Goal: Task Accomplishment & Management: Manage account settings

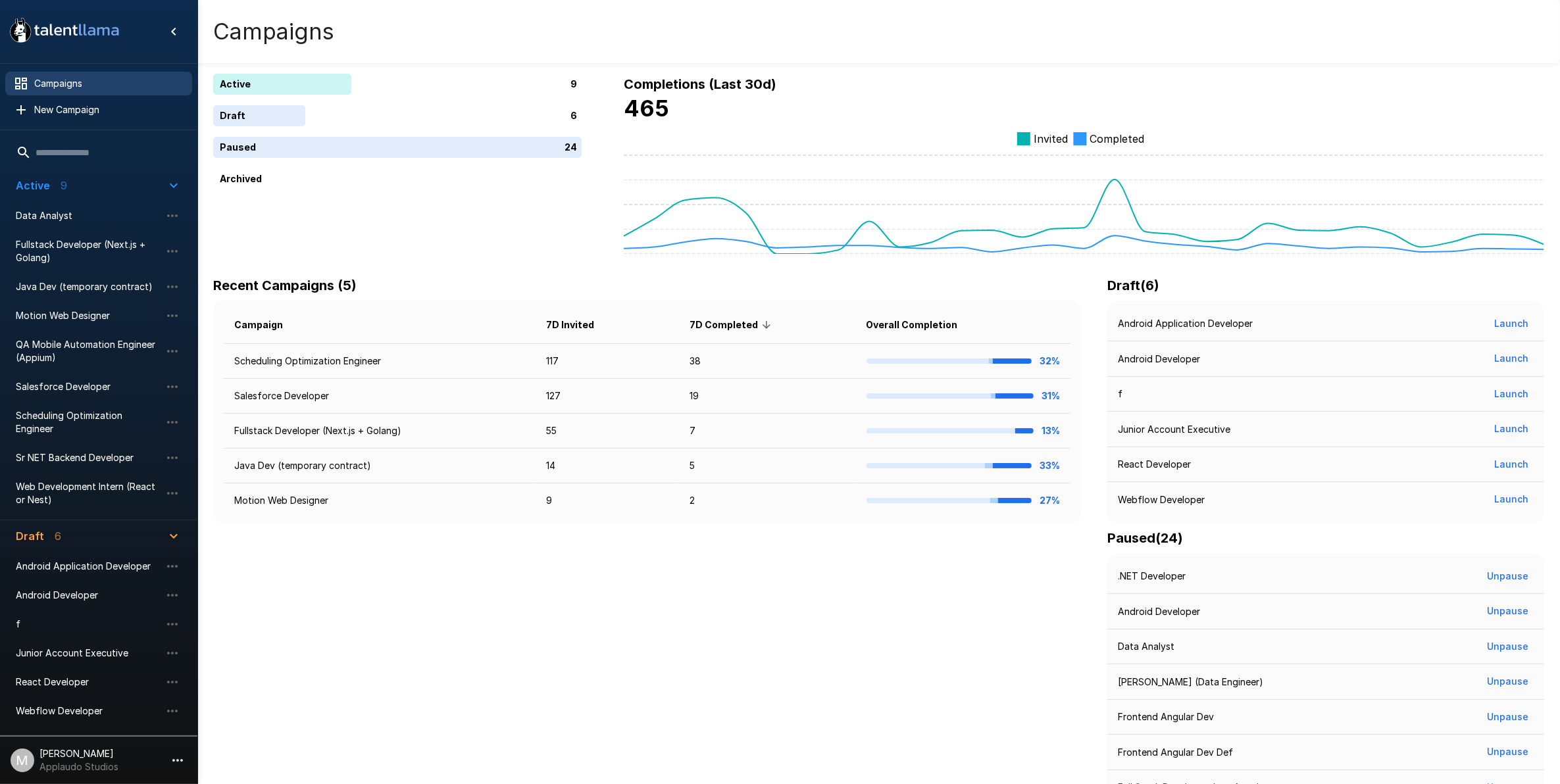
click at [1110, 369] on div "Android Developer Launch" at bounding box center [1325, 359] width 437 height 35
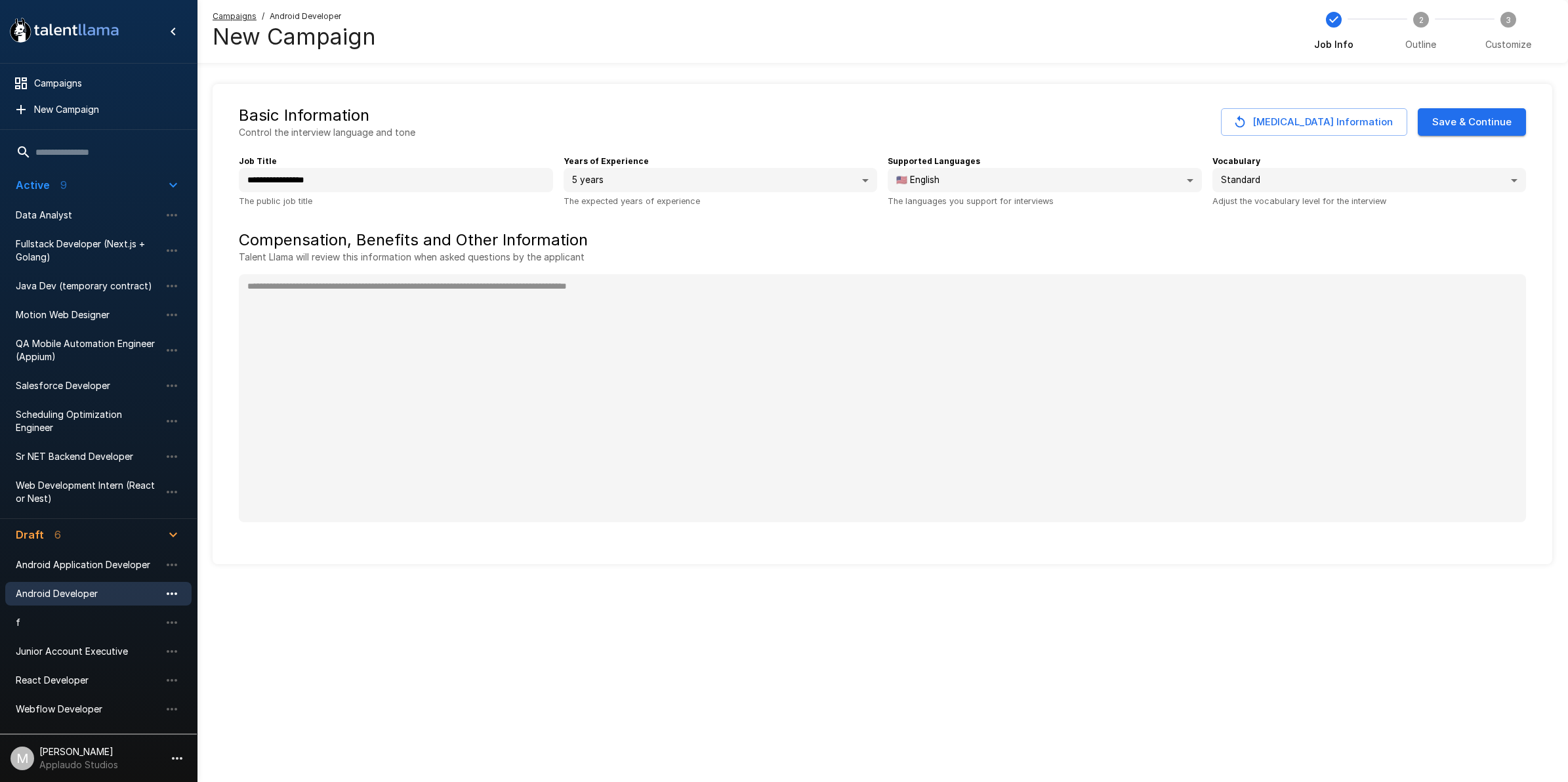
click at [172, 598] on icon "button" at bounding box center [172, 594] width 16 height 16
click at [68, 616] on div at bounding box center [784, 391] width 1568 height 782
click at [68, 616] on span "f" at bounding box center [88, 622] width 144 height 13
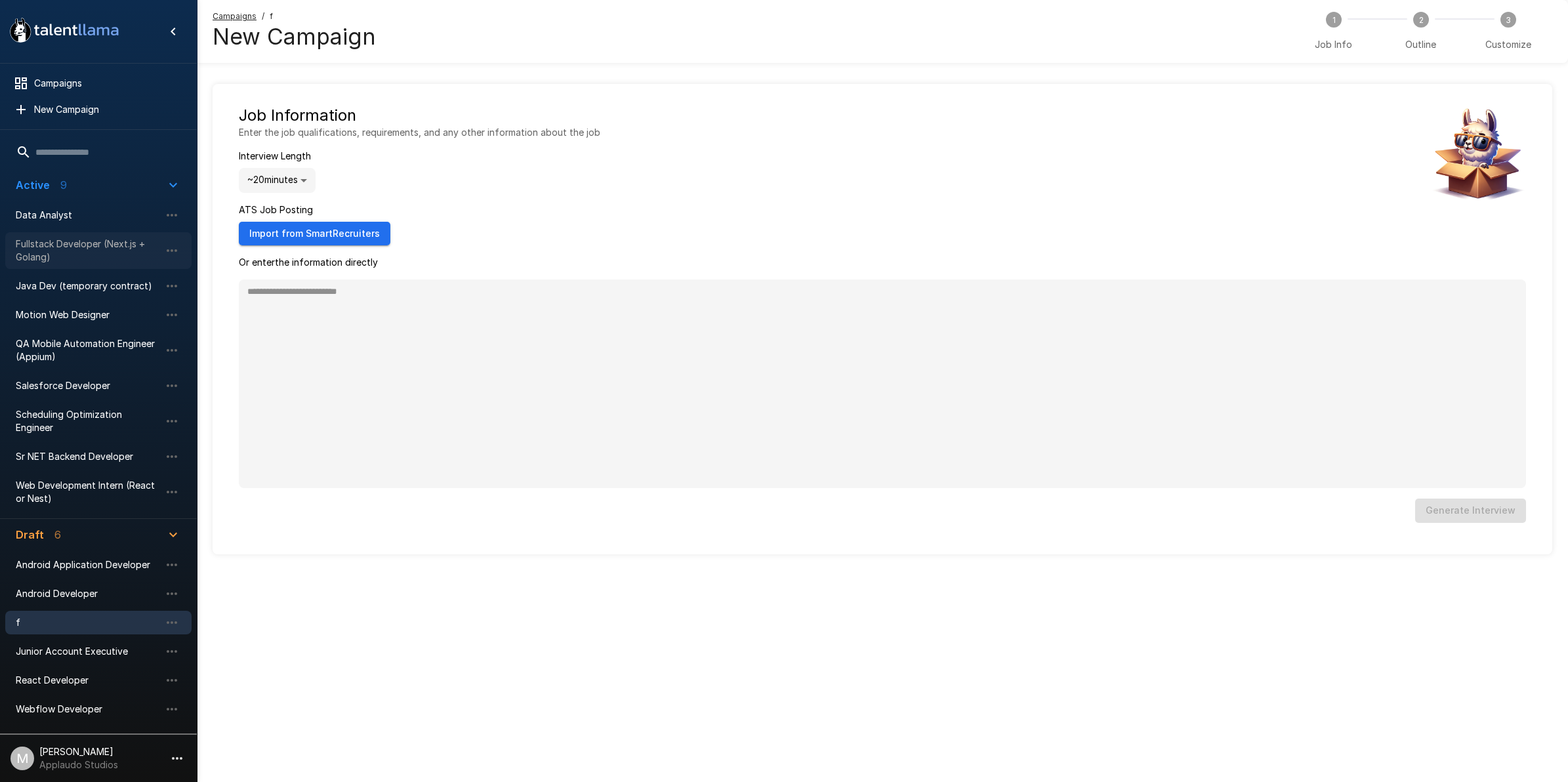
click at [39, 247] on span "Fullstack Developer (Next.js + Golang)" at bounding box center [88, 251] width 144 height 26
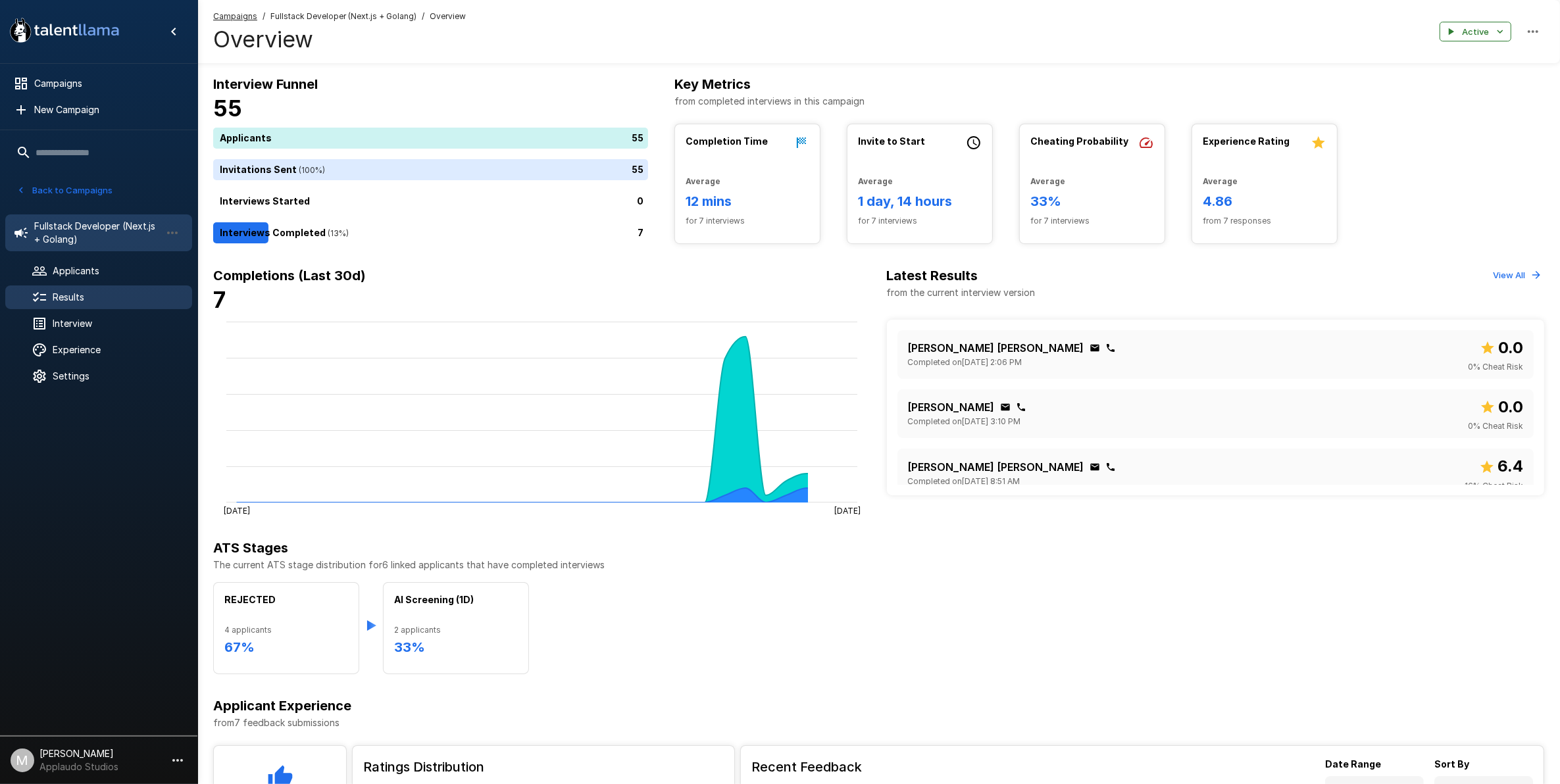
click at [94, 297] on span "Results" at bounding box center [117, 297] width 129 height 13
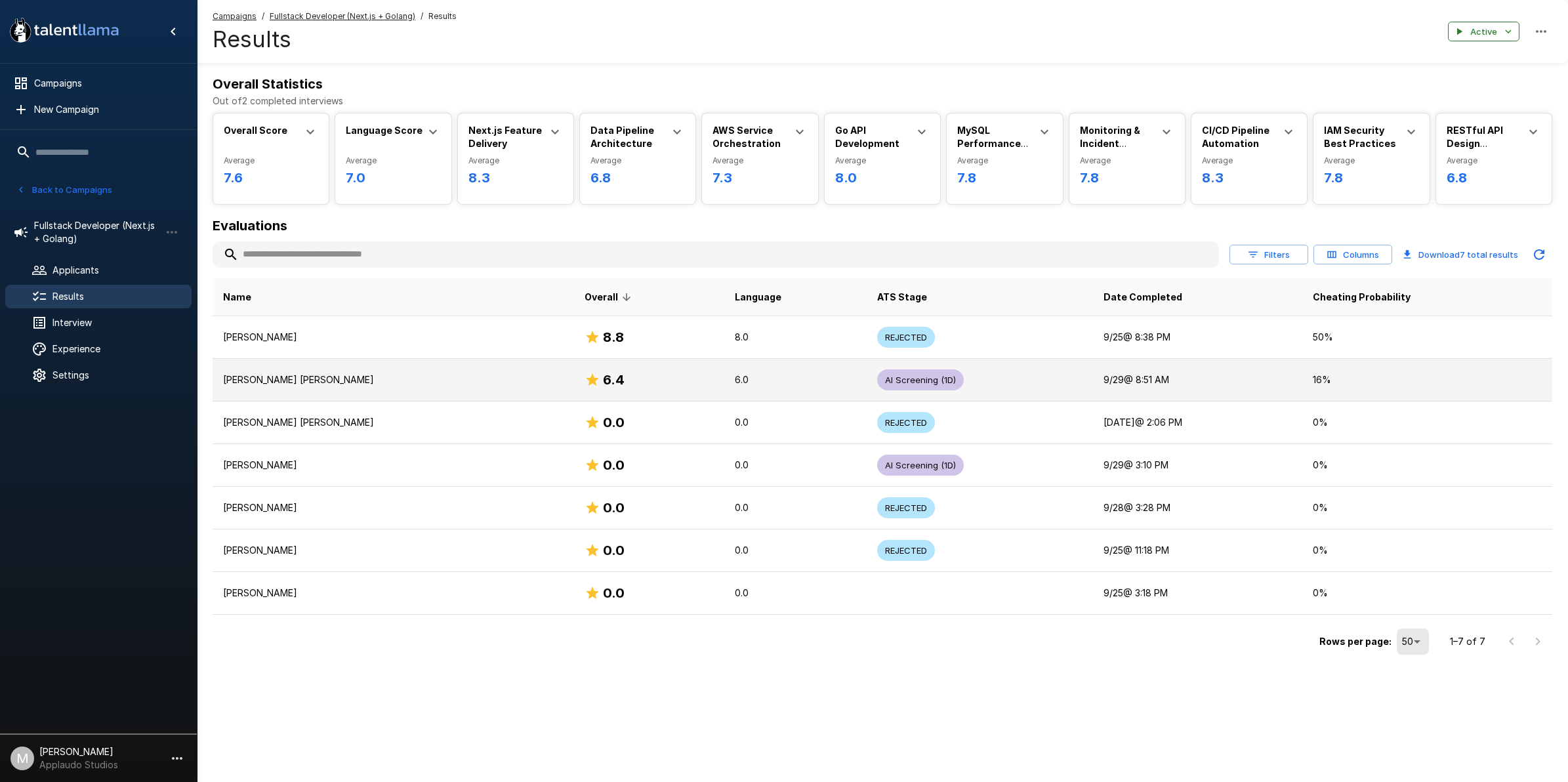
click at [430, 379] on p "[PERSON_NAME] [PERSON_NAME]" at bounding box center [393, 380] width 341 height 13
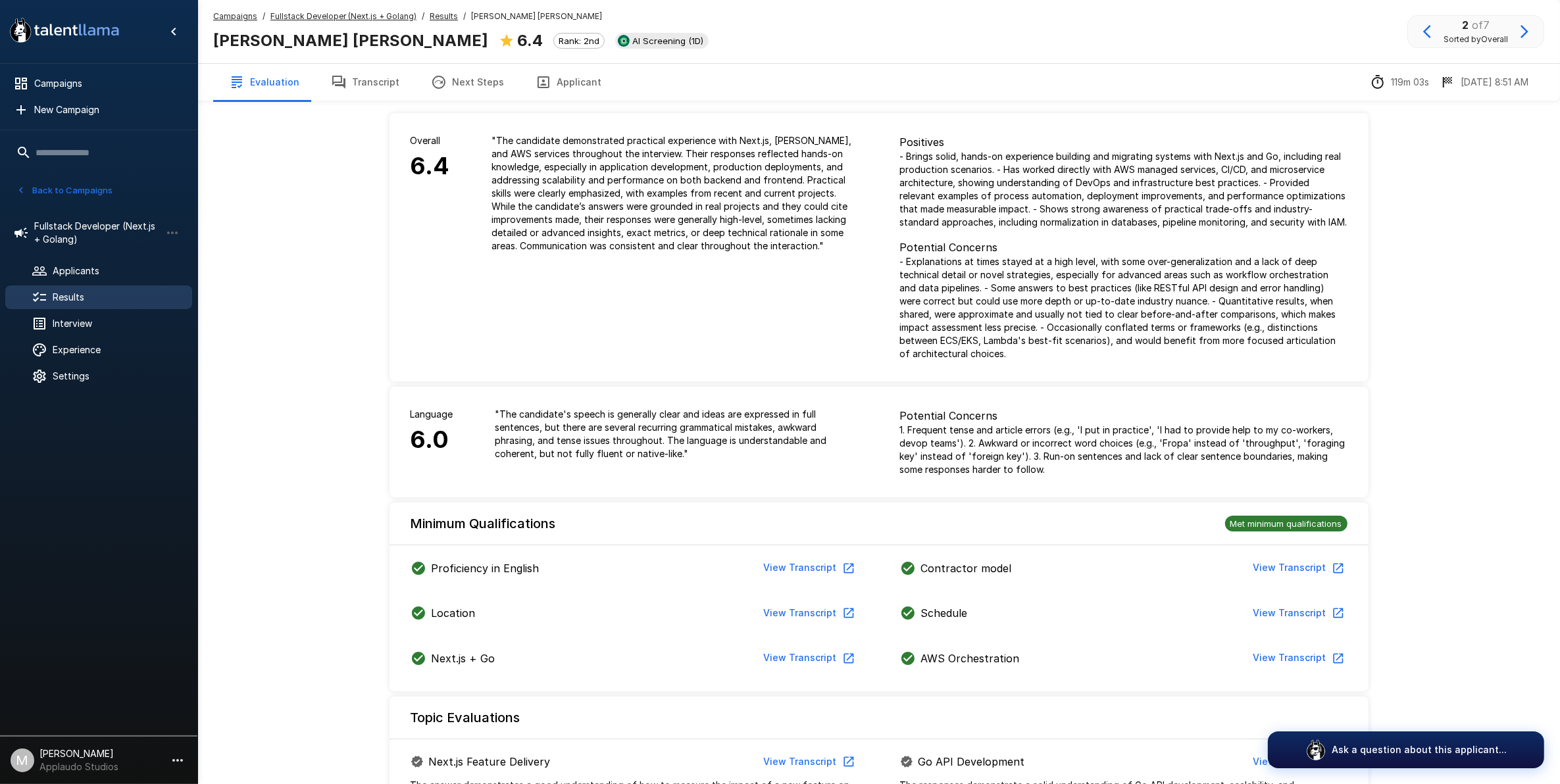
click at [356, 90] on button "Transcript" at bounding box center [365, 82] width 100 height 37
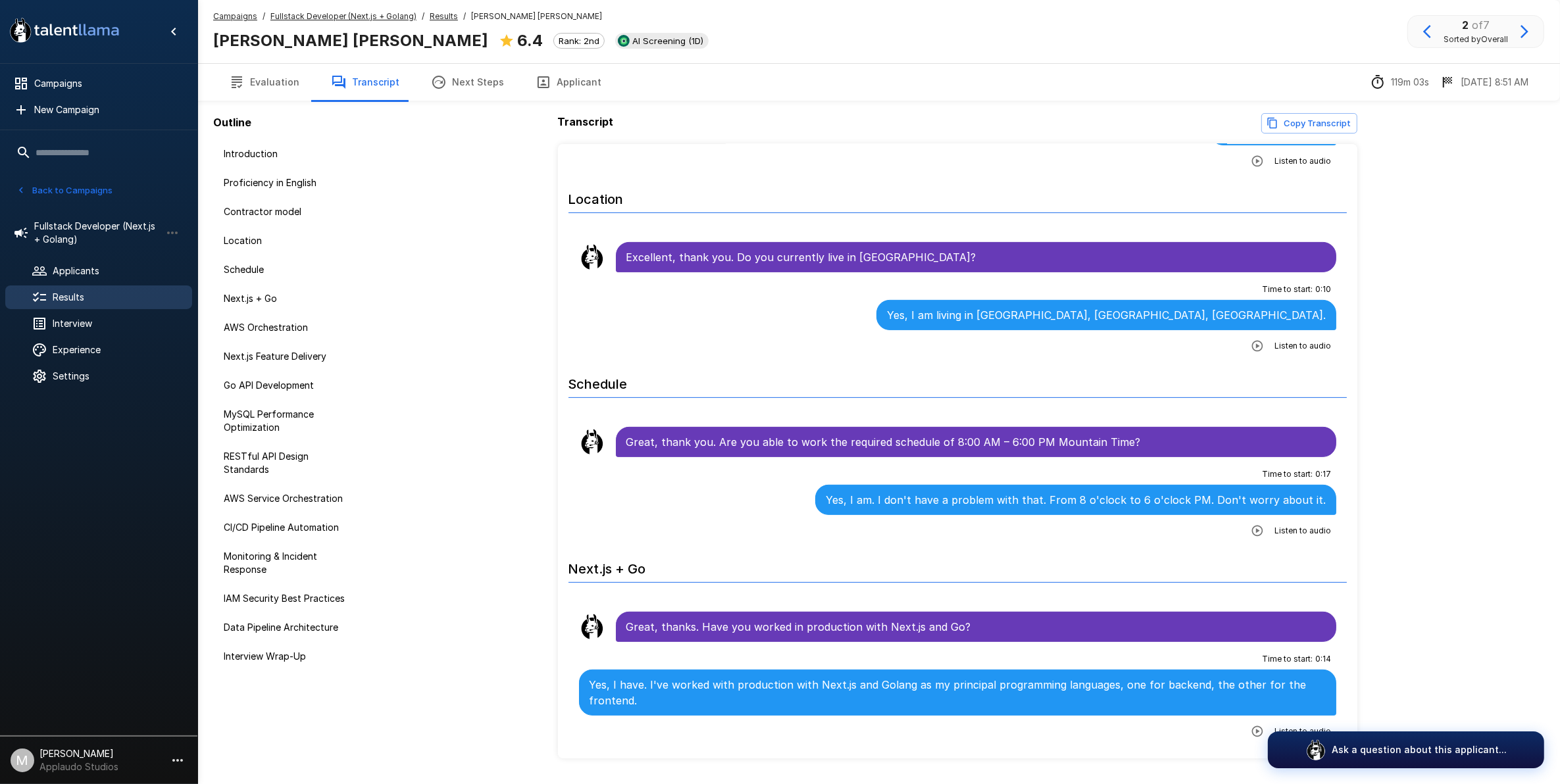
scroll to position [987, 0]
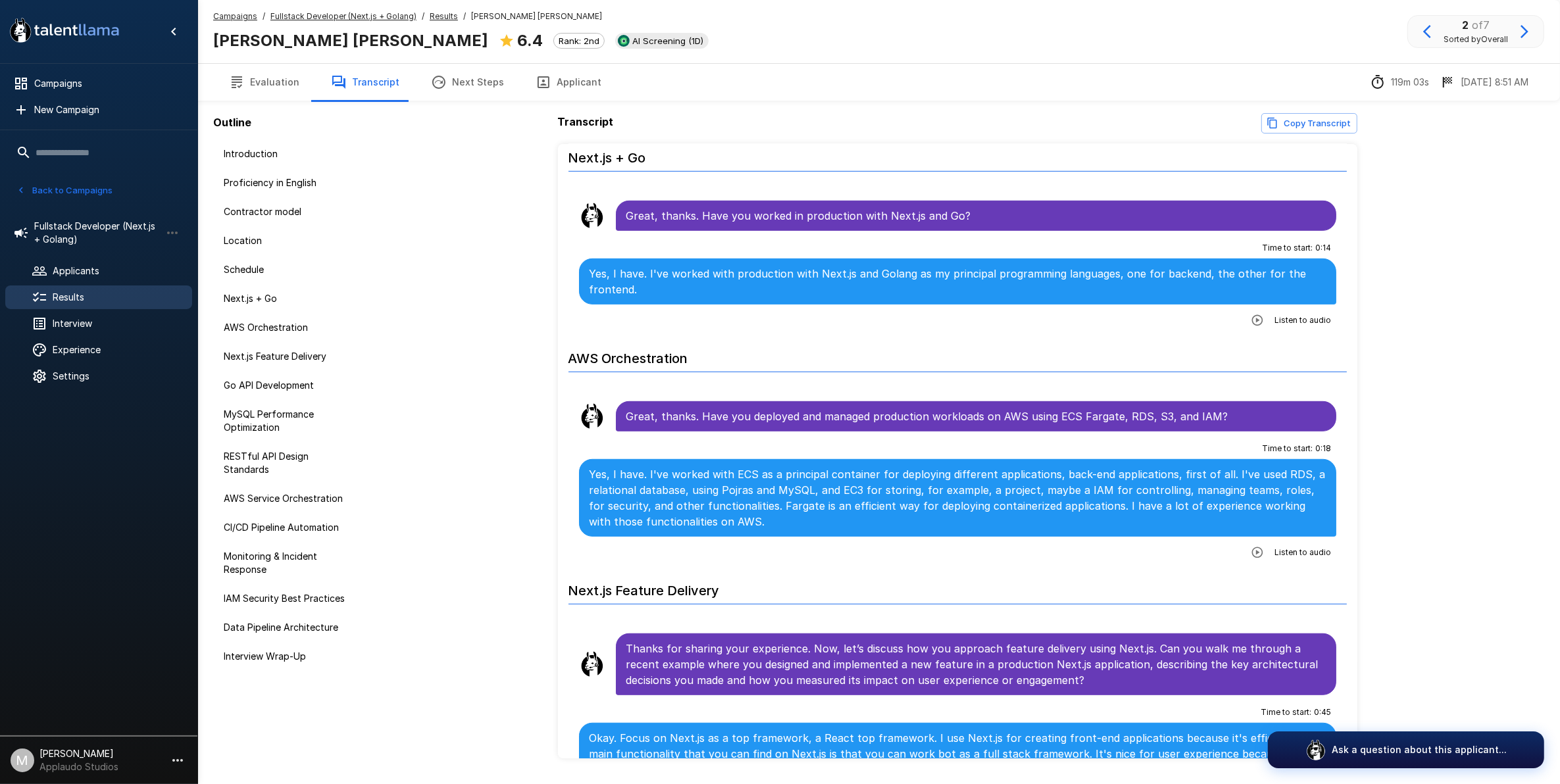
click at [1245, 554] on li "Time to start : 0 : 18 Yes, I have. I've worked with ECS as a principal contain…" at bounding box center [958, 500] width 779 height 133
click at [1252, 547] on icon "button" at bounding box center [1258, 552] width 11 height 11
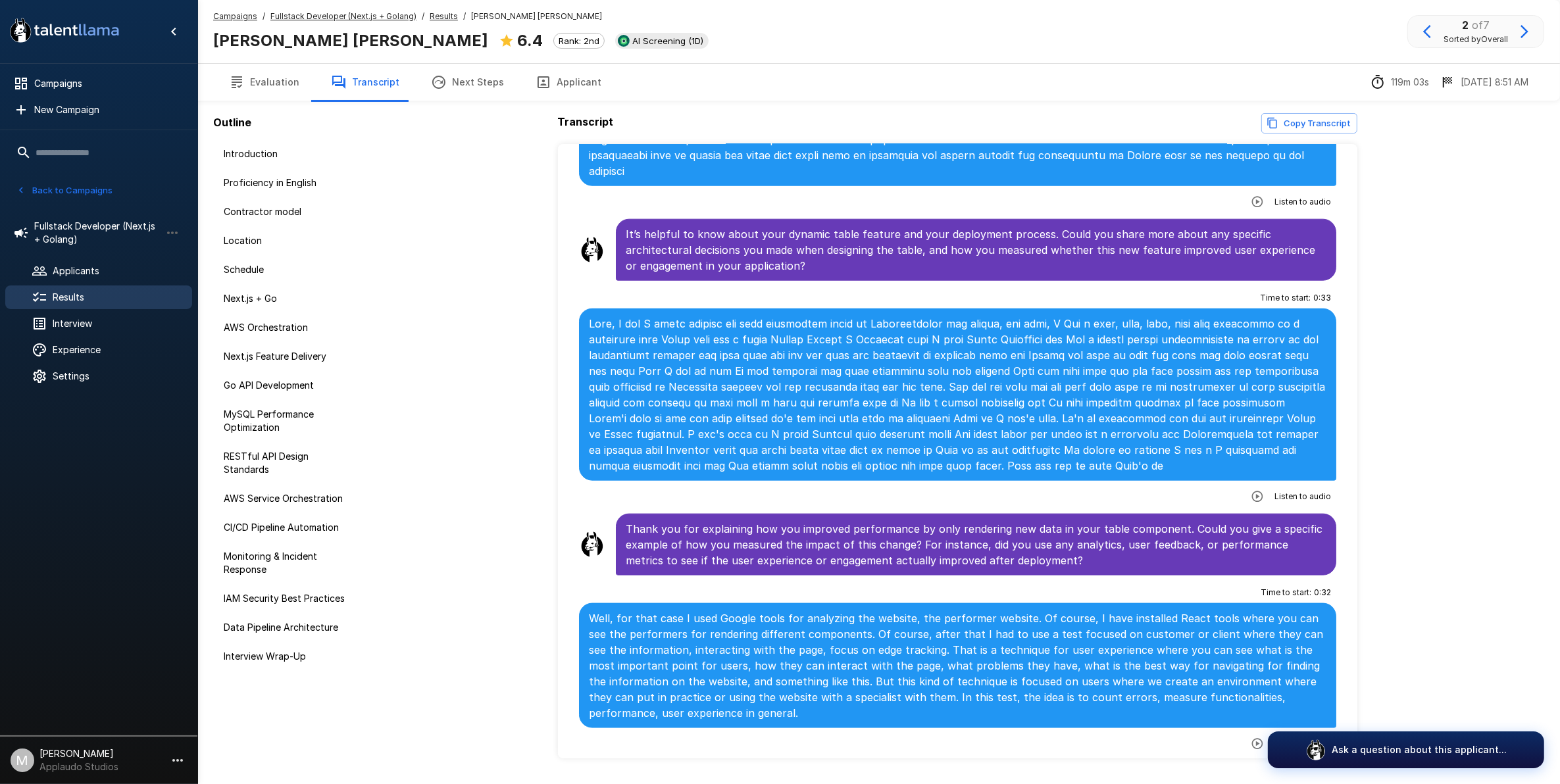
scroll to position [2055, 0]
